Goal: Find specific page/section: Find specific page/section

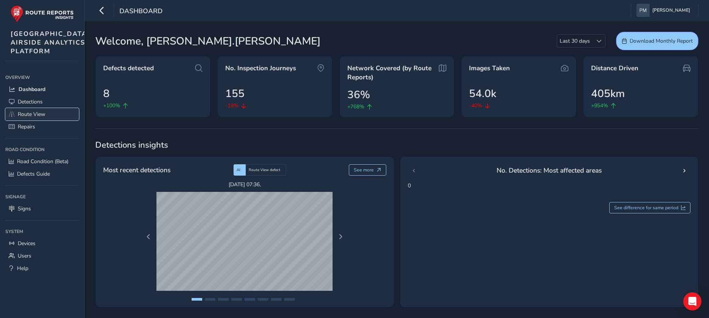
click at [42, 118] on span "Route View" at bounding box center [32, 114] width 28 height 7
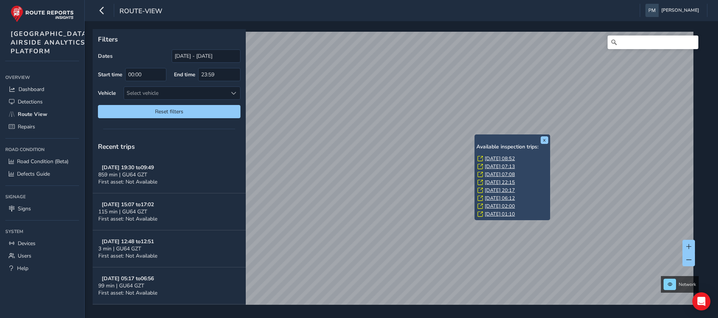
click at [501, 166] on link "[DATE] 07:13" at bounding box center [500, 166] width 30 height 7
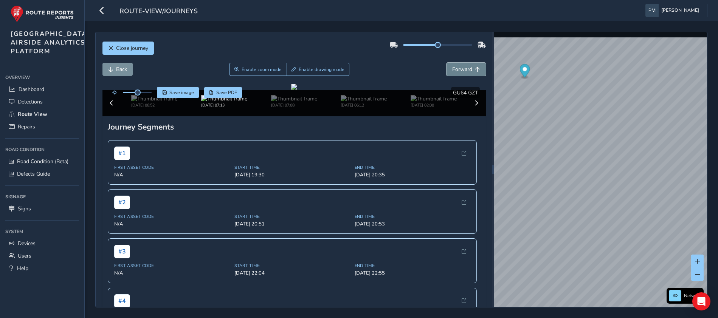
click at [475, 69] on span "Forward" at bounding box center [477, 69] width 5 height 5
click at [475, 68] on span "Forward" at bounding box center [477, 69] width 5 height 5
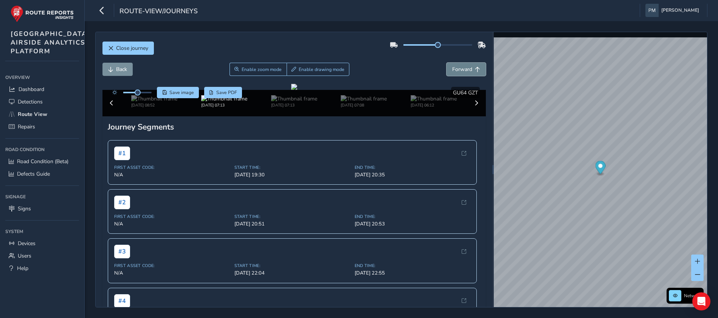
click at [475, 68] on span "Forward" at bounding box center [477, 69] width 5 height 5
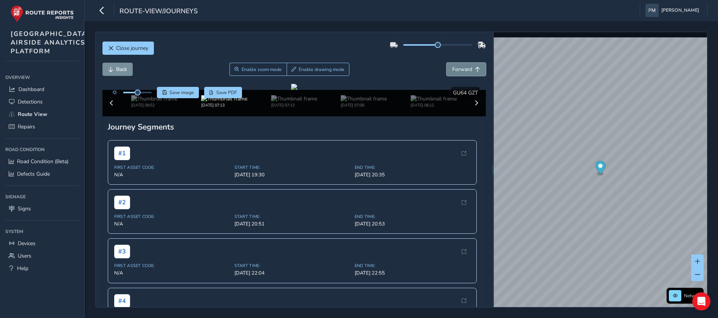
click at [475, 68] on span "Forward" at bounding box center [477, 69] width 5 height 5
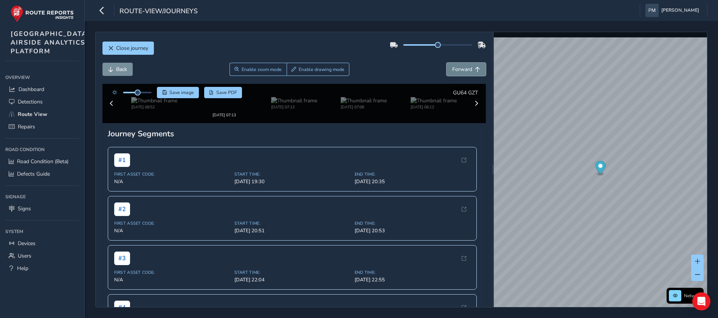
click at [475, 68] on span "Forward" at bounding box center [477, 69] width 5 height 5
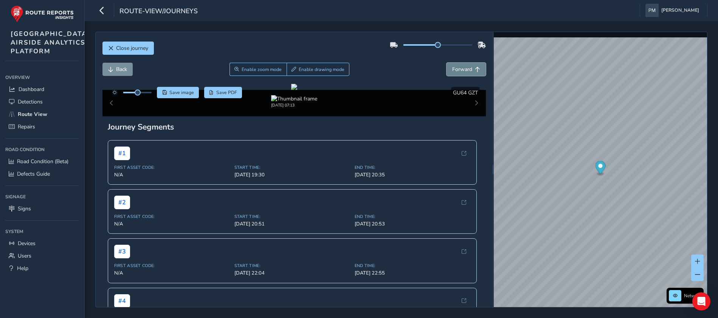
click at [475, 68] on span "Forward" at bounding box center [477, 69] width 5 height 5
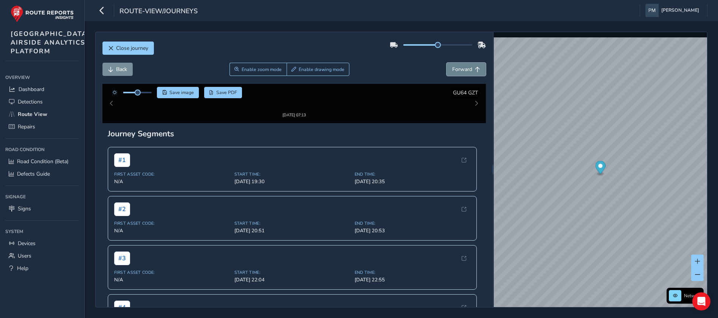
click at [475, 68] on span "Forward" at bounding box center [477, 69] width 5 height 5
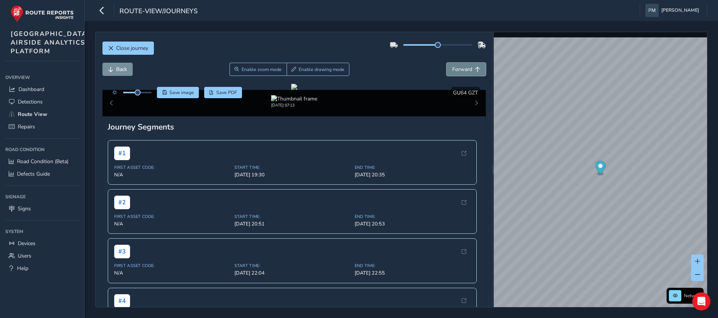
click at [475, 68] on span "Forward" at bounding box center [477, 69] width 5 height 5
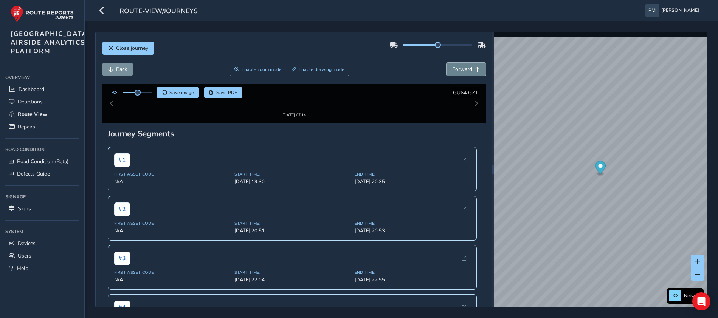
click at [475, 68] on span "Forward" at bounding box center [477, 69] width 5 height 5
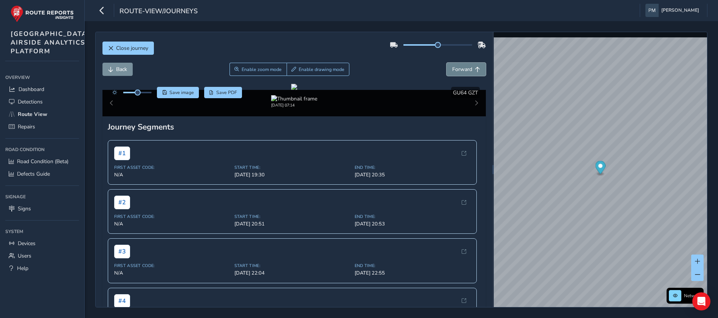
click at [475, 68] on span "Forward" at bounding box center [477, 69] width 5 height 5
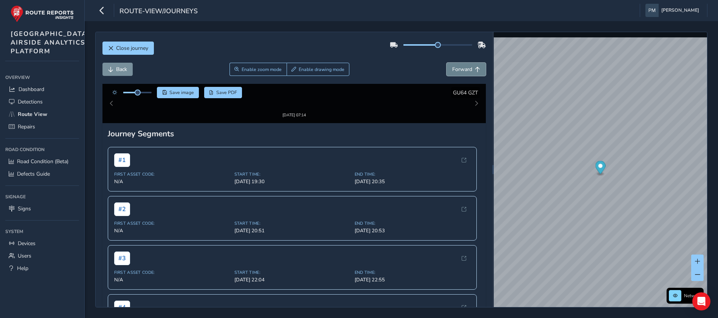
click at [475, 68] on span "Forward" at bounding box center [477, 69] width 5 height 5
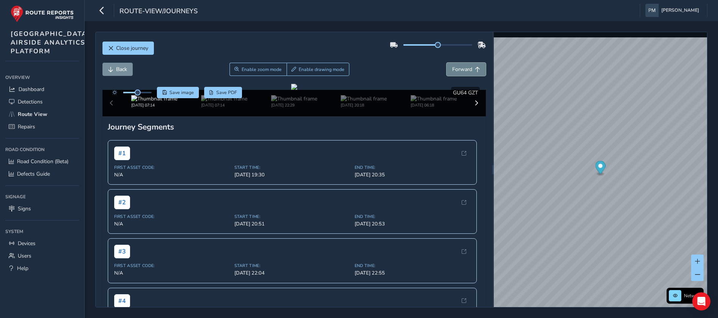
click at [475, 68] on span "Forward" at bounding box center [477, 69] width 5 height 5
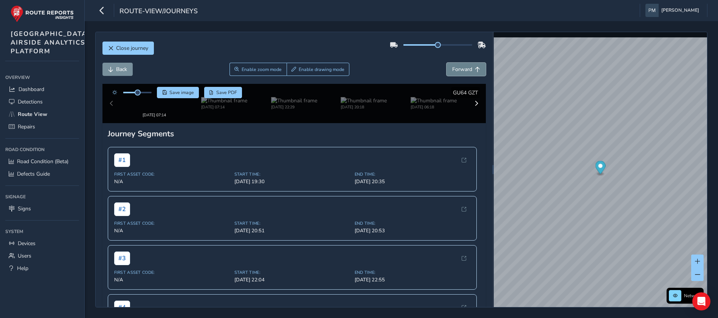
click at [475, 68] on span "Forward" at bounding box center [477, 69] width 5 height 5
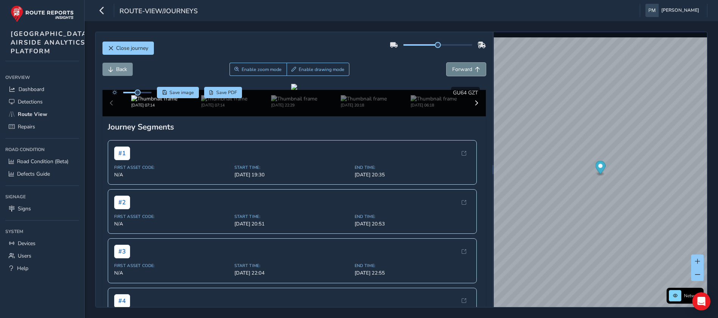
click at [475, 68] on span "Forward" at bounding box center [477, 69] width 5 height 5
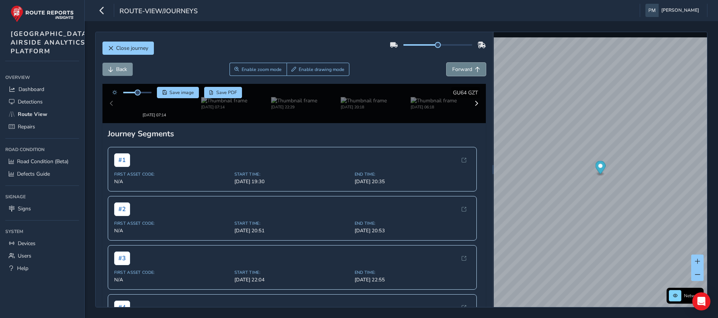
click at [475, 68] on span "Forward" at bounding box center [477, 69] width 5 height 5
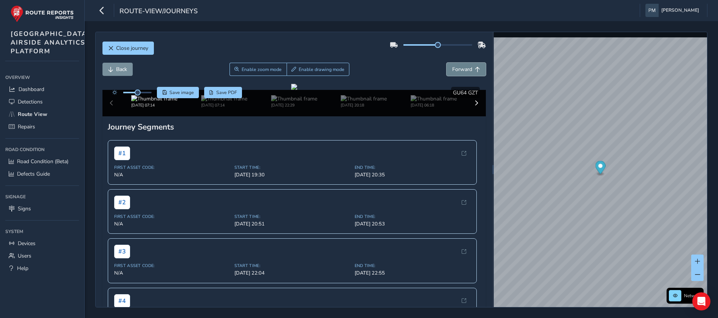
click at [475, 68] on span "Forward" at bounding box center [477, 69] width 5 height 5
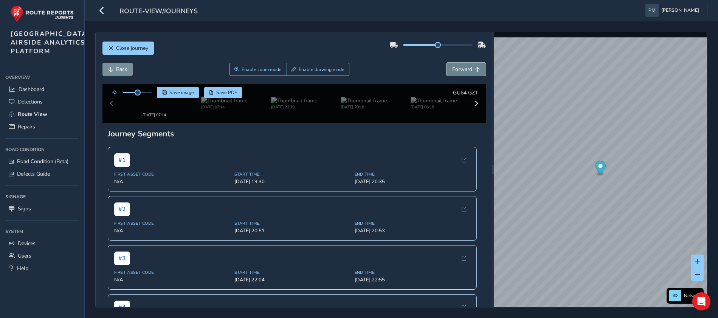
click at [475, 68] on span "Forward" at bounding box center [477, 69] width 5 height 5
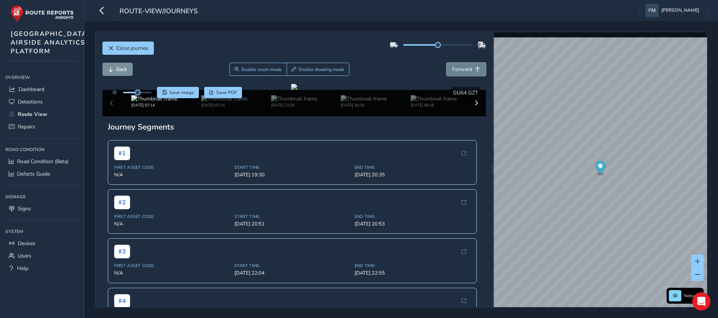
click at [475, 68] on span "Forward" at bounding box center [477, 69] width 5 height 5
click at [36, 105] on span "Detections" at bounding box center [30, 101] width 25 height 7
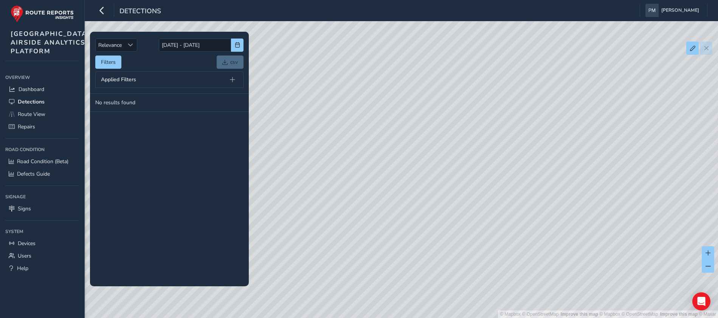
drag, startPoint x: 643, startPoint y: 146, endPoint x: 417, endPoint y: 138, distance: 226.9
click at [417, 138] on div "© Mapbox © OpenStreetMap Improve this map | © Mapbox © OpenStreetMap Improve th…" at bounding box center [359, 159] width 718 height 318
drag, startPoint x: 522, startPoint y: 146, endPoint x: 426, endPoint y: 152, distance: 96.9
click at [466, 156] on div "© Mapbox © OpenStreetMap Improve this map | © Mapbox © OpenStreetMap Improve th…" at bounding box center [359, 159] width 718 height 318
drag, startPoint x: 488, startPoint y: 156, endPoint x: 398, endPoint y: 187, distance: 94.9
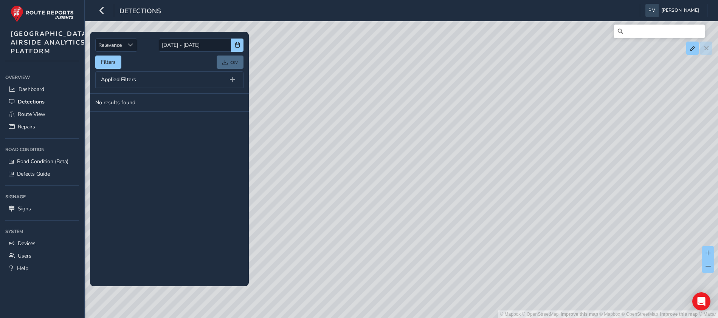
click at [310, 207] on div "© Mapbox © OpenStreetMap Improve this map | © Mapbox © OpenStreetMap Improve th…" at bounding box center [359, 159] width 718 height 318
drag, startPoint x: 700, startPoint y: 118, endPoint x: 410, endPoint y: 93, distance: 291.3
click at [410, 93] on div "© Mapbox © OpenStreetMap Improve this map | © Mapbox © OpenStreetMap Improve th…" at bounding box center [359, 159] width 718 height 318
drag, startPoint x: 518, startPoint y: 177, endPoint x: 388, endPoint y: 170, distance: 130.2
click at [388, 170] on div "© Mapbox © OpenStreetMap Improve this map | © Mapbox © OpenStreetMap Improve th…" at bounding box center [359, 159] width 718 height 318
